Goal: Task Accomplishment & Management: Manage account settings

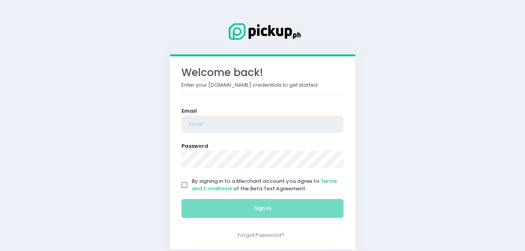
type input "[EMAIL_ADDRESS][DOMAIN_NAME]"
click at [185, 186] on input "By signing in to a Merchant account you agree to Terms and Conditions of the Be…" at bounding box center [184, 185] width 15 height 15
checkbox input "true"
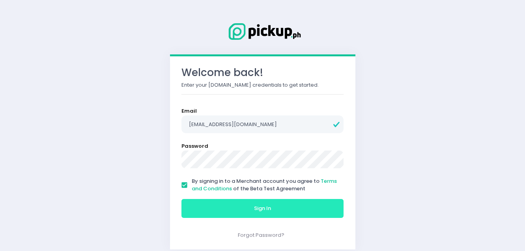
click at [205, 208] on button "Sign In" at bounding box center [262, 208] width 162 height 19
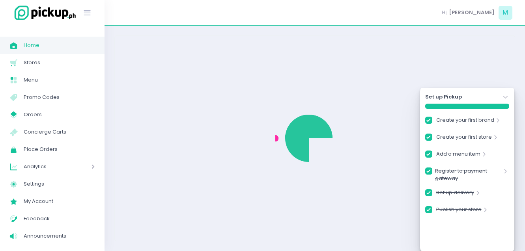
checkbox input "true"
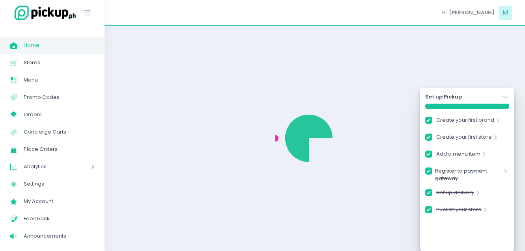
checkbox input "true"
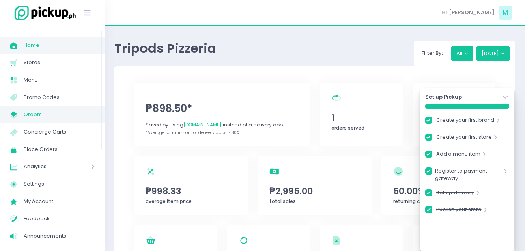
click at [58, 121] on link "My Store Created with Sketch. Orders" at bounding box center [52, 114] width 104 height 17
checkbox input "true"
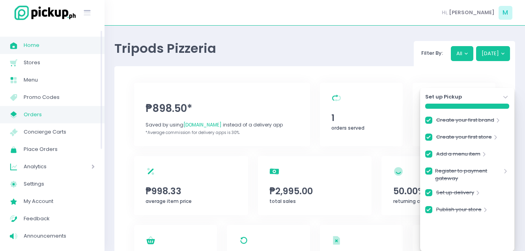
checkbox input "true"
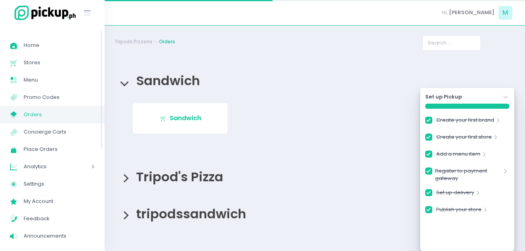
checkbox input "true"
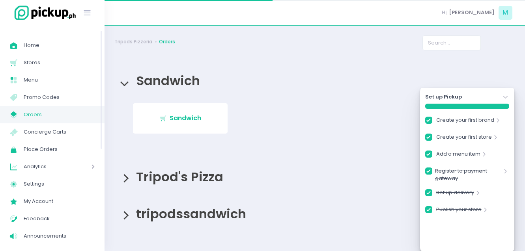
checkbox input "true"
click at [506, 95] on icon "Stockholm-icons / Navigation / Angle-down Created with Sketch." at bounding box center [505, 97] width 8 height 8
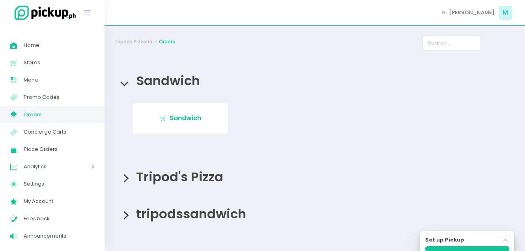
click at [175, 213] on span "tripodssandwich" at bounding box center [189, 214] width 114 height 18
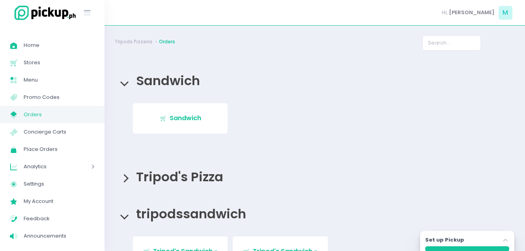
click at [173, 182] on span "Tripod's Pizza" at bounding box center [177, 177] width 91 height 18
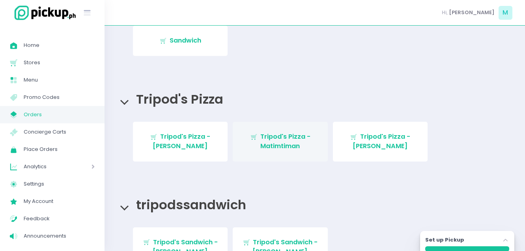
scroll to position [79, 0]
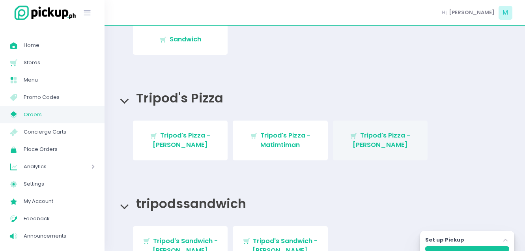
click at [376, 160] on link "Stockholm-icons / Shopping / Cart1 Created with Sketch. Tripod's Pizza - [PERSO…" at bounding box center [380, 141] width 95 height 40
